Goal: Register for event/course: Sign up to attend an event or enroll in a course

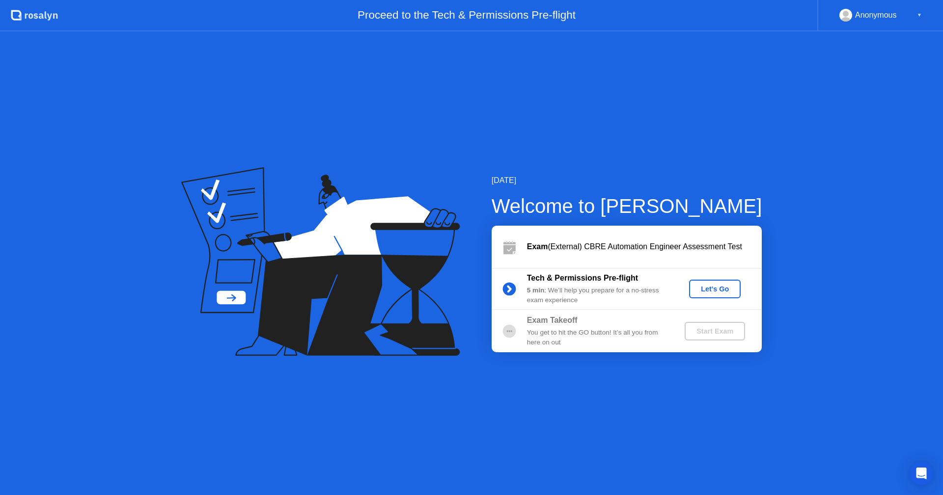
click at [699, 288] on div "Let's Go" at bounding box center [715, 289] width 44 height 8
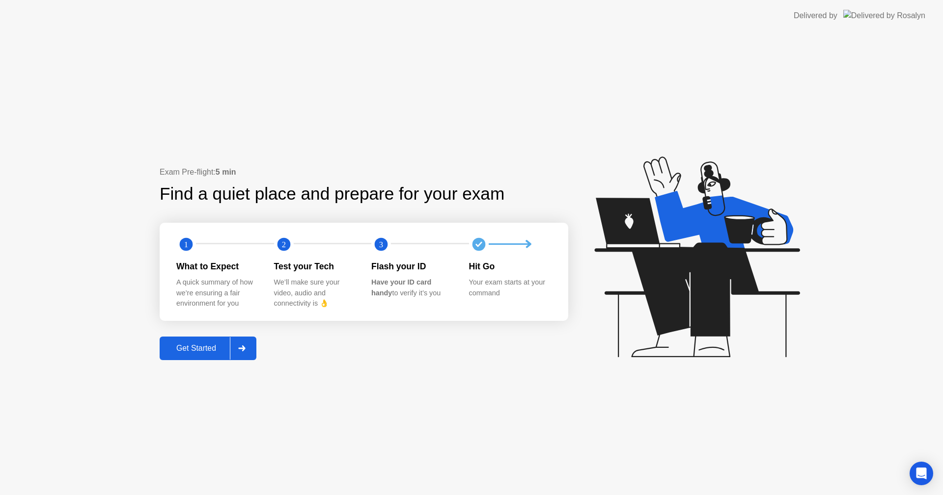
click at [182, 353] on div "Get Started" at bounding box center [196, 348] width 67 height 9
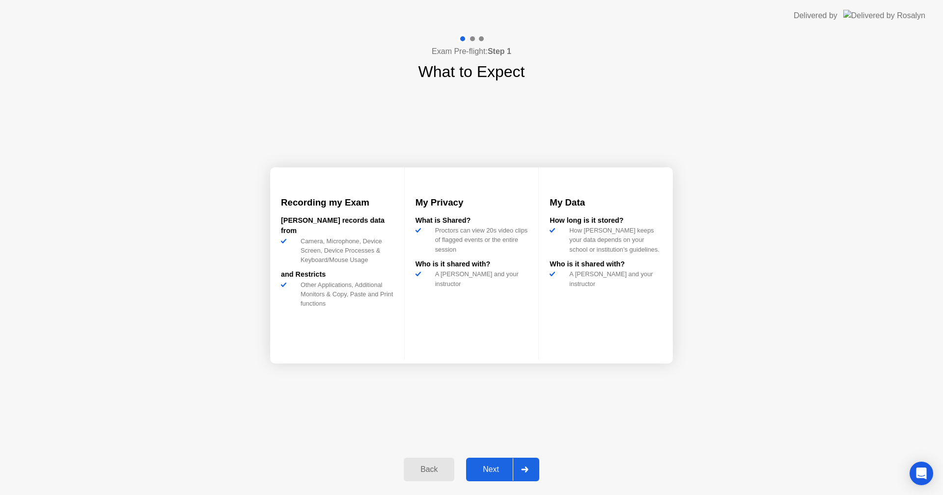
click at [436, 465] on div "Back" at bounding box center [429, 469] width 45 height 9
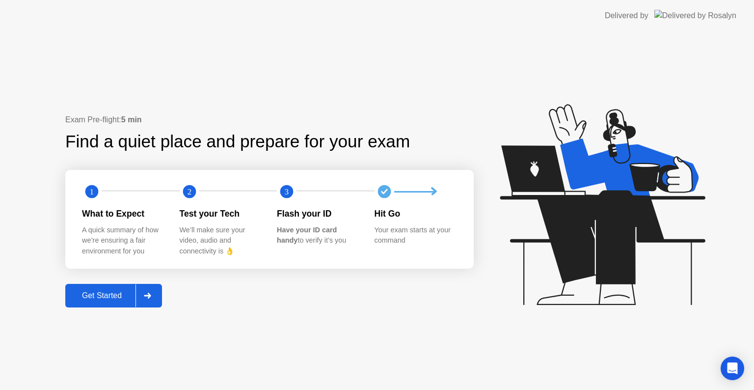
click at [123, 295] on div "Get Started" at bounding box center [101, 295] width 67 height 9
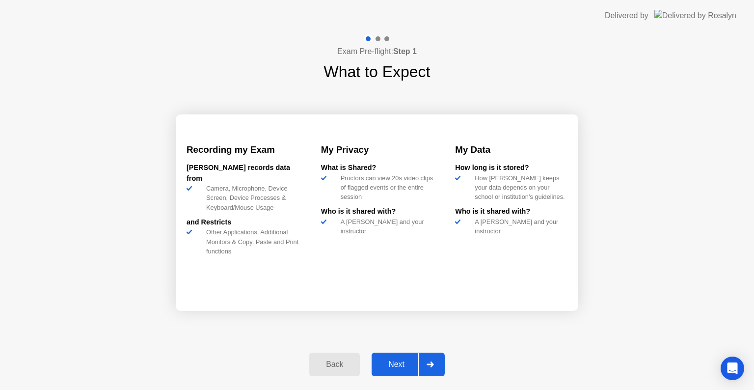
click at [440, 366] on div at bounding box center [430, 364] width 24 height 23
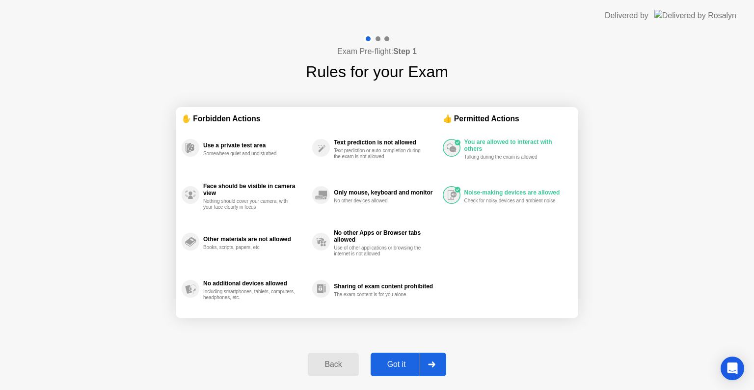
click at [432, 364] on icon at bounding box center [431, 364] width 7 height 6
select select "**********"
select select "*******"
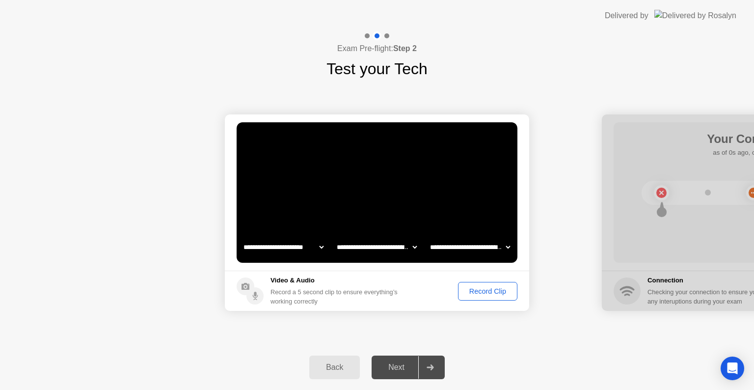
click at [505, 287] on div "Record Clip" at bounding box center [488, 291] width 53 height 8
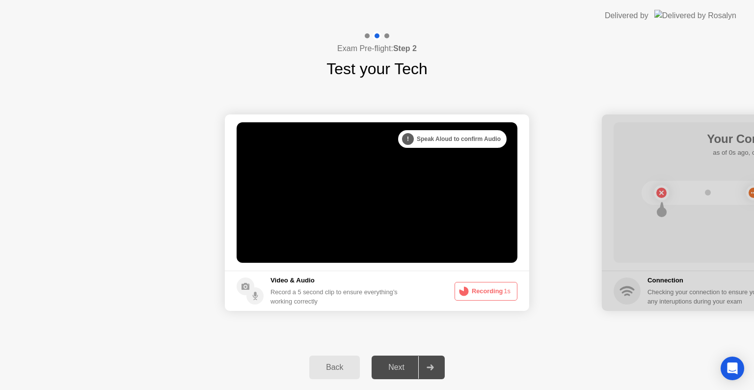
click at [408, 371] on div "Next" at bounding box center [397, 367] width 44 height 9
click at [430, 369] on div at bounding box center [430, 367] width 24 height 23
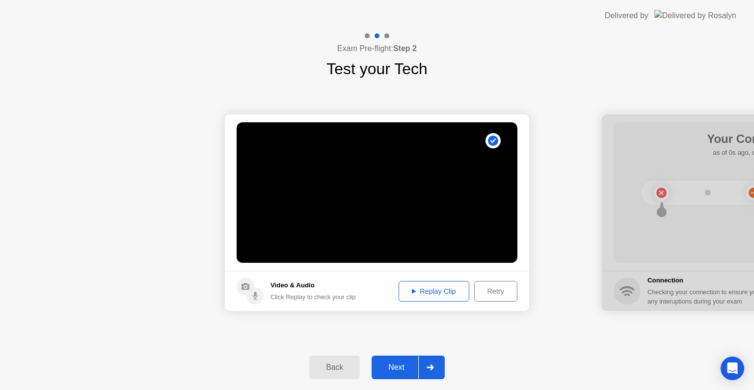
click at [429, 367] on icon at bounding box center [430, 367] width 7 height 6
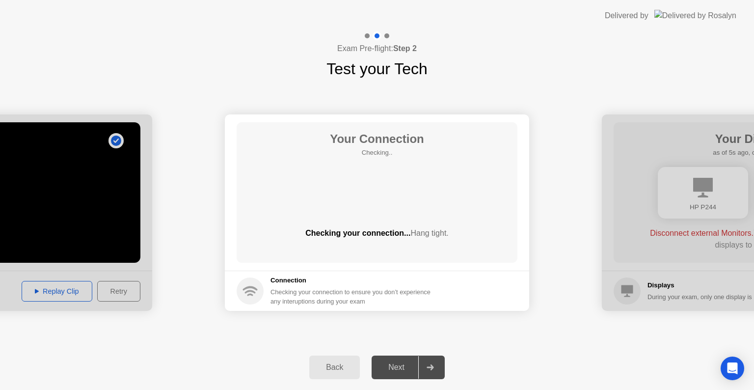
click at [392, 280] on h5 "Connection" at bounding box center [354, 280] width 166 height 10
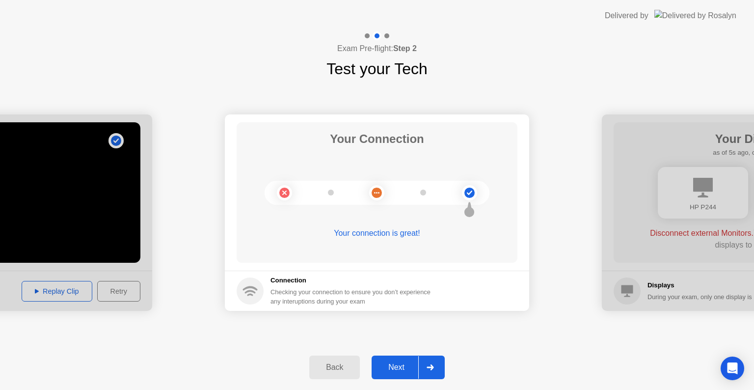
click at [425, 364] on div at bounding box center [430, 367] width 24 height 23
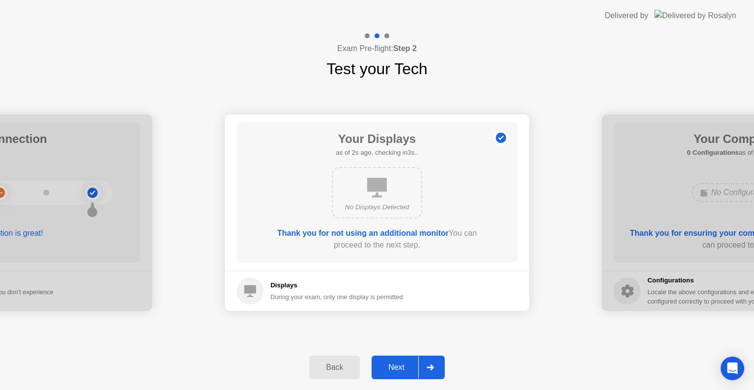
click at [401, 357] on button "Next" at bounding box center [408, 367] width 73 height 24
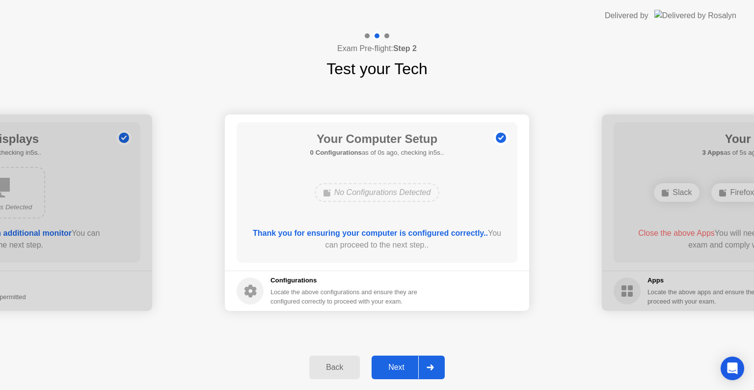
click at [404, 369] on div "Next" at bounding box center [397, 367] width 44 height 9
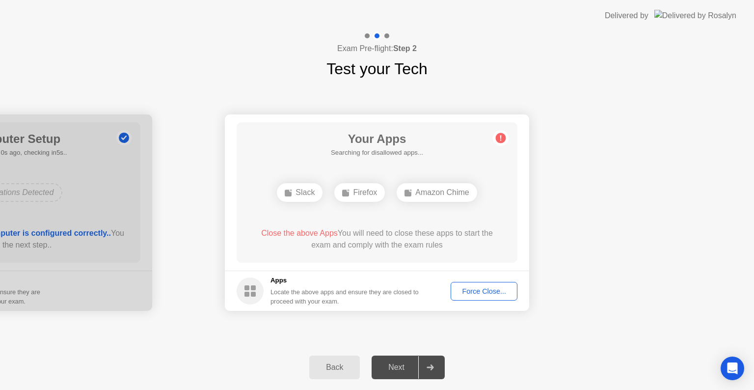
click at [471, 298] on button "Force Close..." at bounding box center [484, 291] width 67 height 19
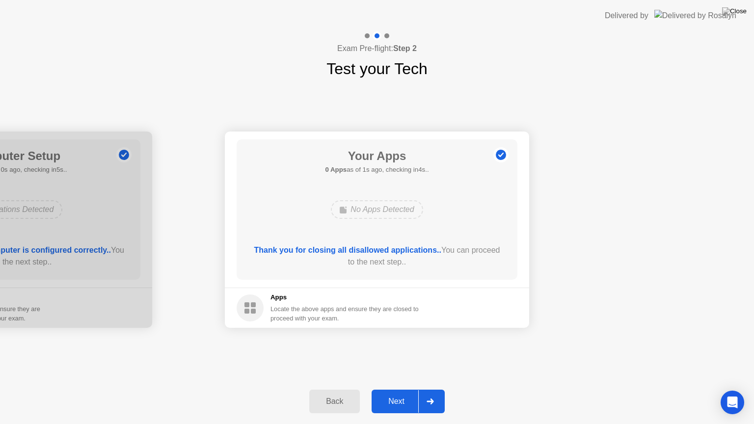
click at [402, 398] on div "Next" at bounding box center [397, 401] width 44 height 9
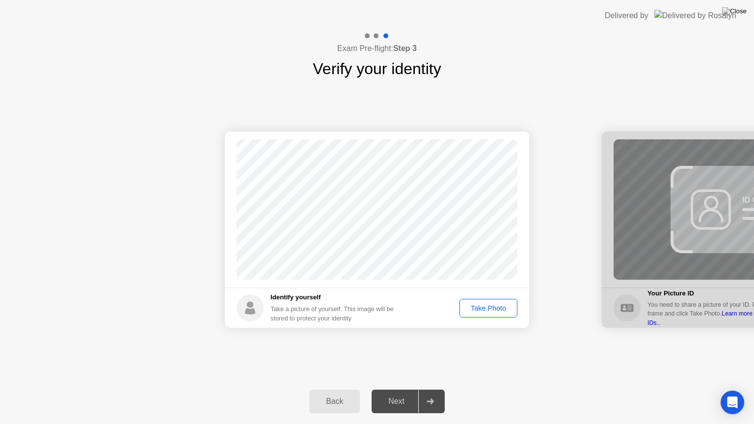
click at [469, 305] on div "Take Photo" at bounding box center [488, 308] width 51 height 8
click at [398, 404] on div "Next" at bounding box center [397, 401] width 44 height 9
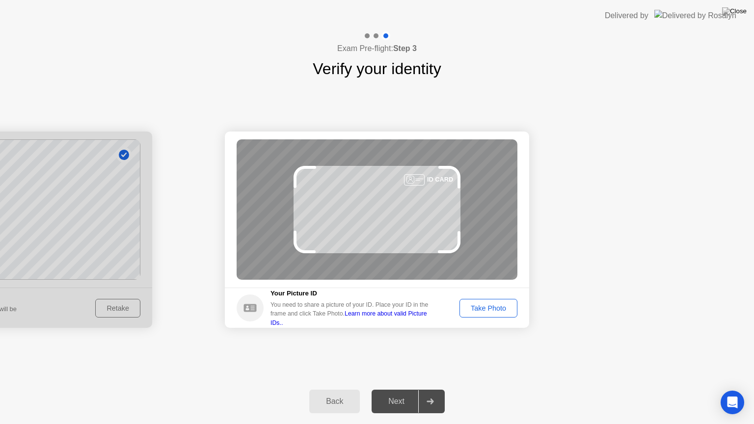
click at [476, 310] on div "Take Photo" at bounding box center [488, 308] width 51 height 8
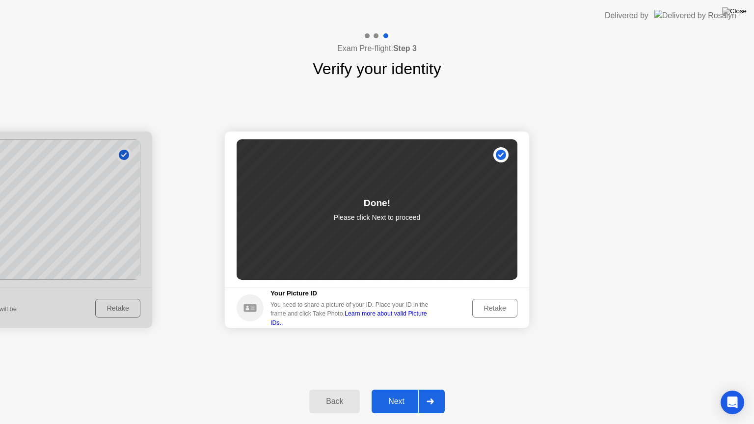
click at [414, 408] on button "Next" at bounding box center [408, 402] width 73 height 24
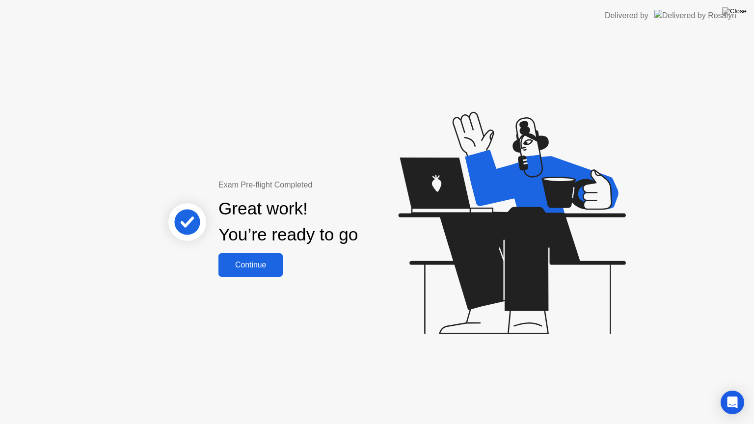
click at [248, 270] on div "Continue" at bounding box center [250, 265] width 58 height 9
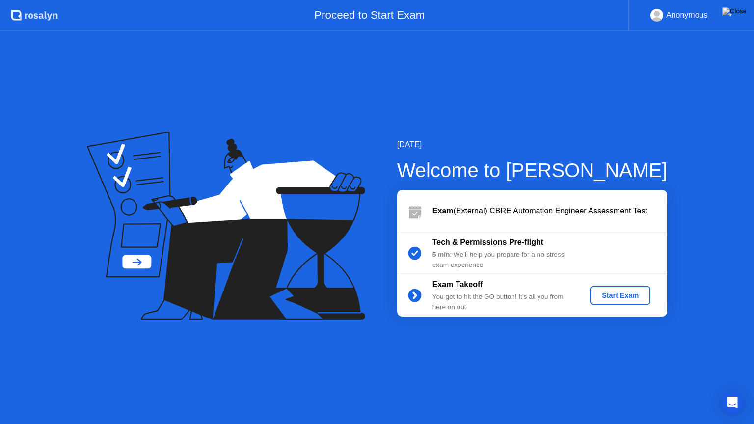
click at [610, 296] on div "Start Exam" at bounding box center [620, 296] width 53 height 8
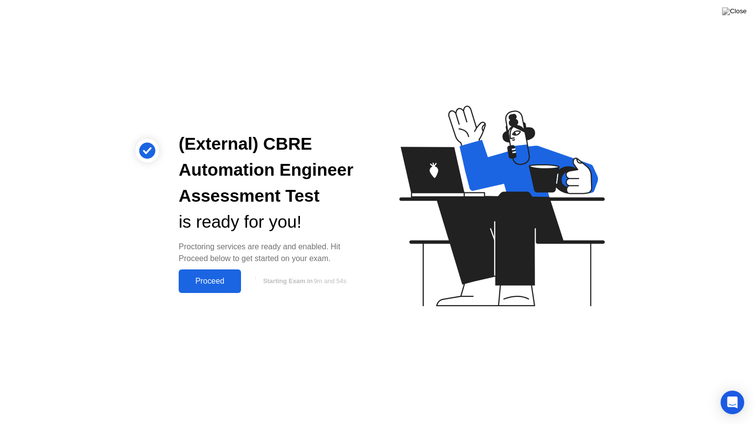
click at [220, 283] on div "Proceed" at bounding box center [210, 281] width 56 height 9
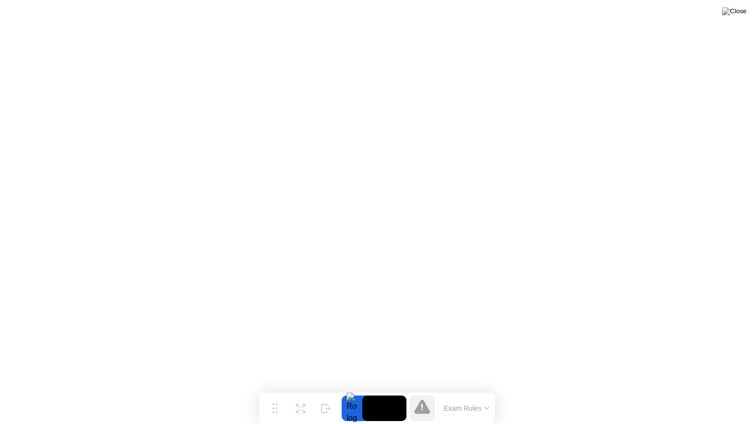
click at [481, 404] on button "Exam Rules" at bounding box center [467, 408] width 52 height 9
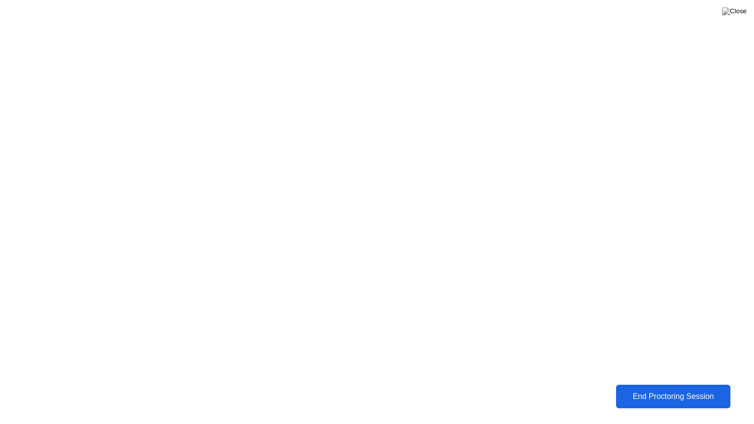
click at [698, 393] on div "End Proctoring Session" at bounding box center [673, 396] width 109 height 9
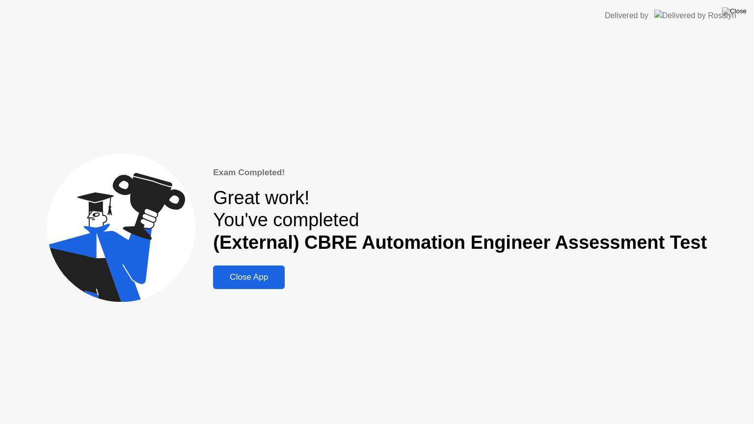
click at [261, 280] on div "Close App" at bounding box center [249, 278] width 66 height 10
